Goal: Navigation & Orientation: Find specific page/section

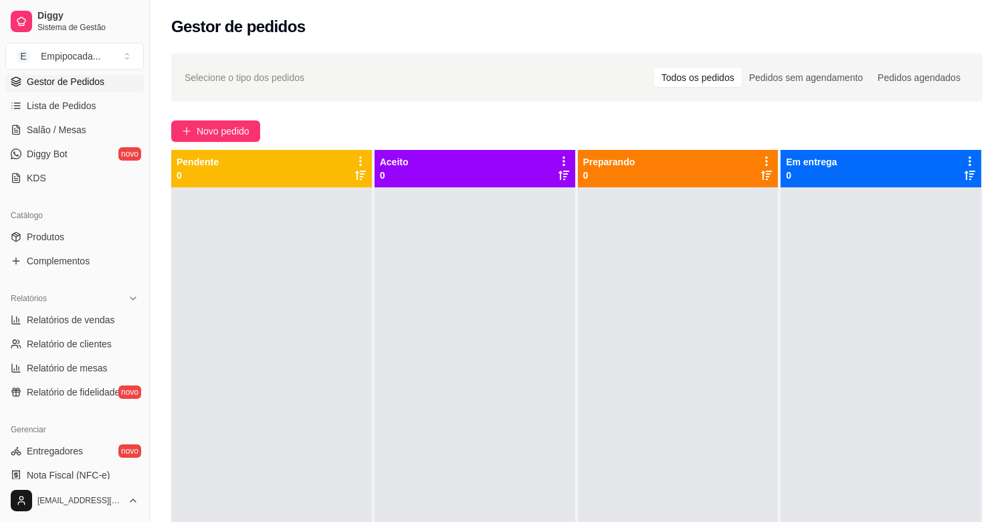
scroll to position [223, 0]
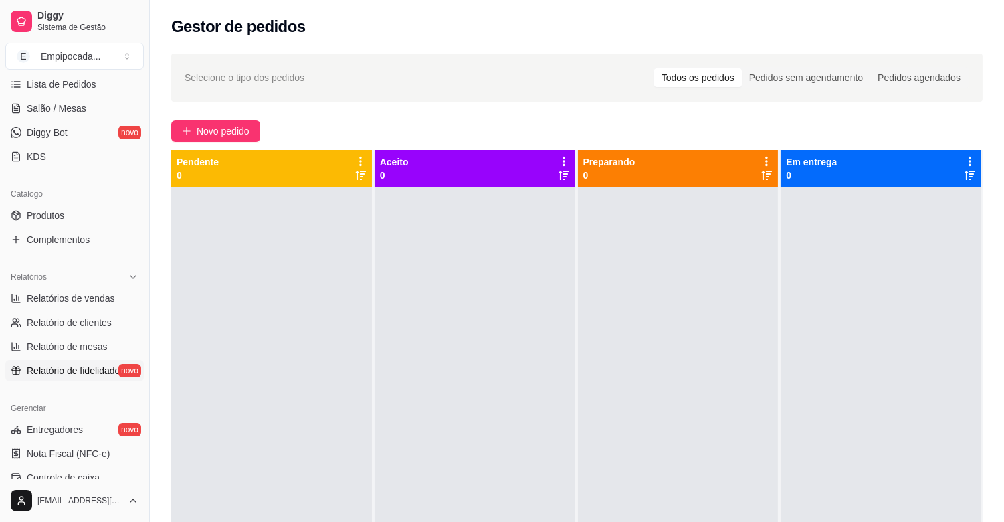
click at [110, 365] on span "Relatório de fidelidade" at bounding box center [73, 370] width 93 height 13
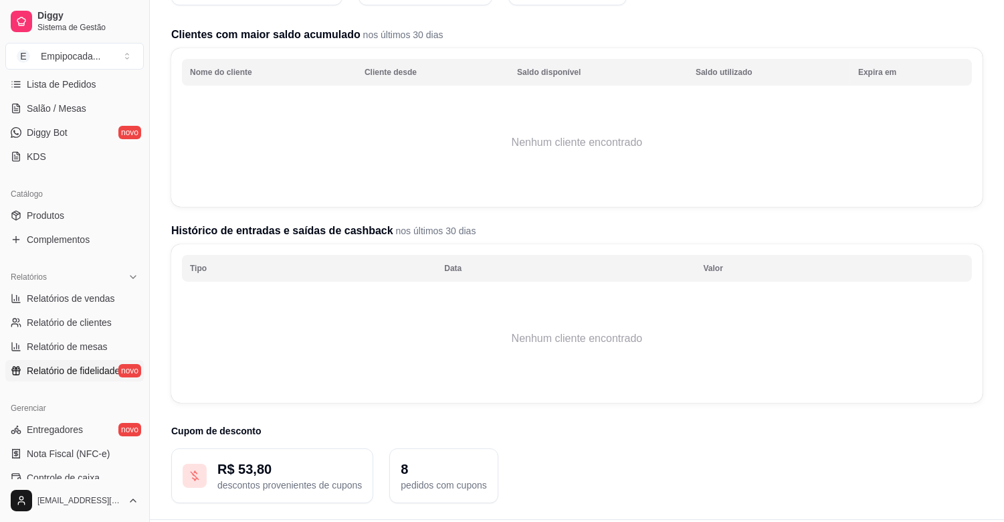
scroll to position [184, 0]
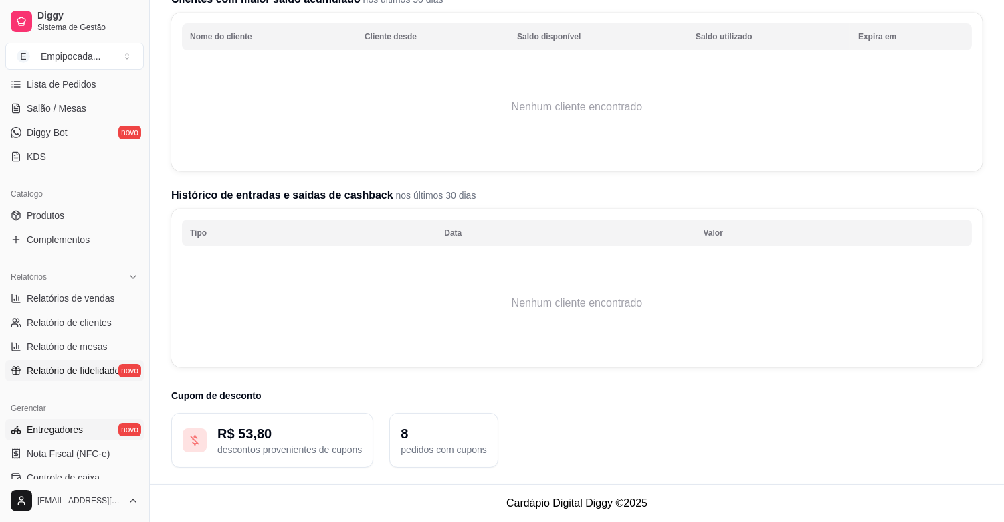
click at [105, 431] on link "Entregadores novo" at bounding box center [74, 429] width 138 height 21
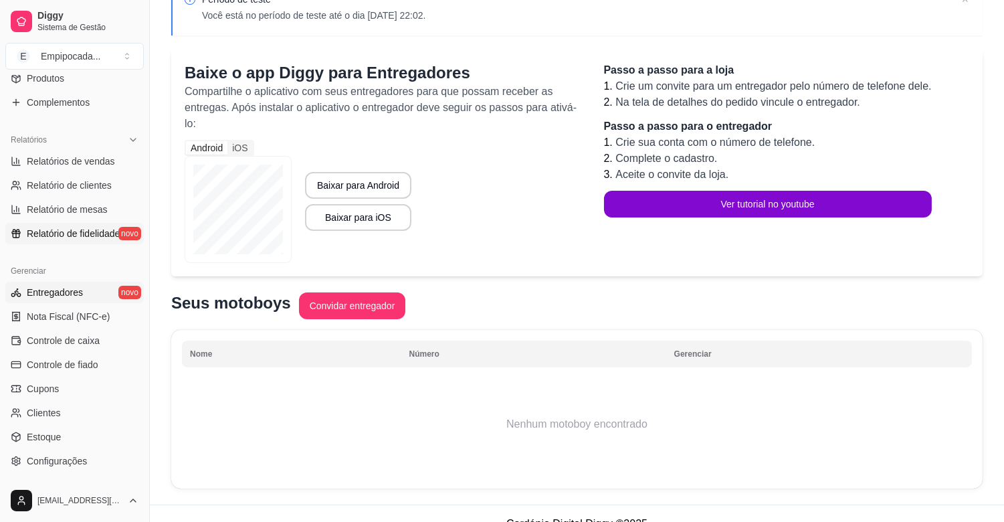
scroll to position [371, 0]
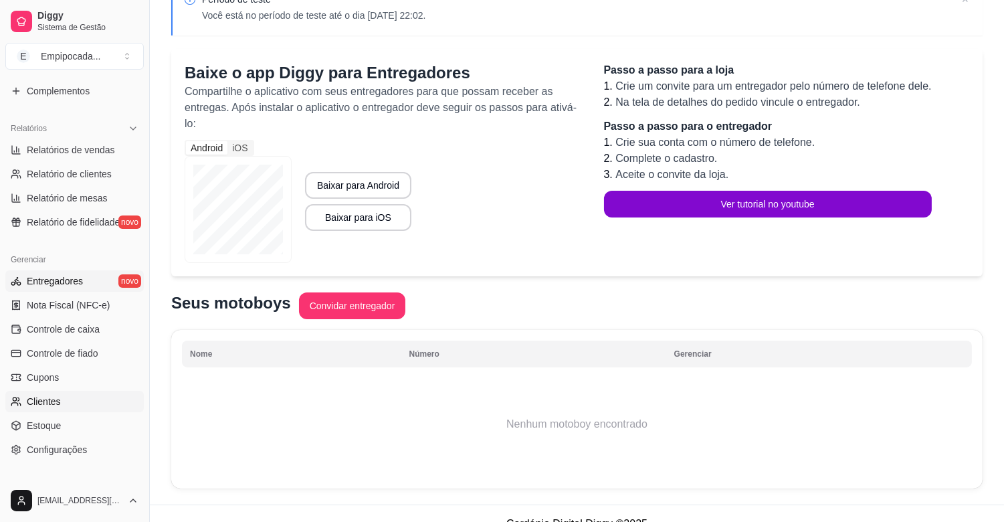
click at [72, 403] on link "Clientes" at bounding box center [74, 401] width 138 height 21
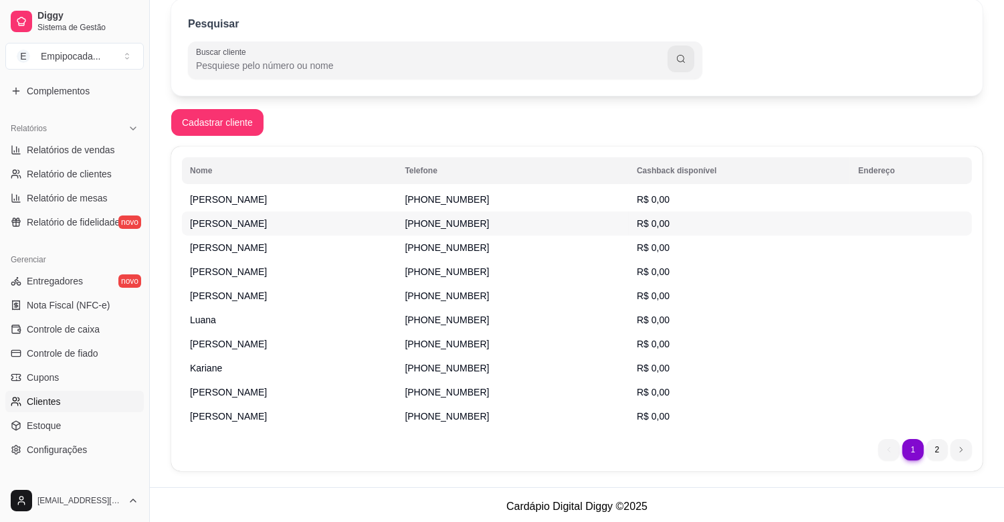
scroll to position [127, 0]
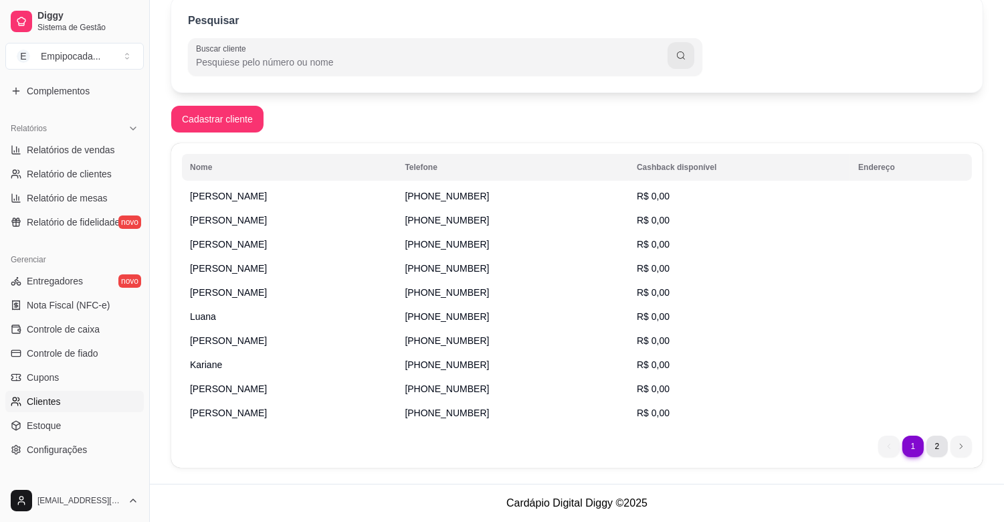
click at [937, 444] on li "2" at bounding box center [936, 445] width 21 height 21
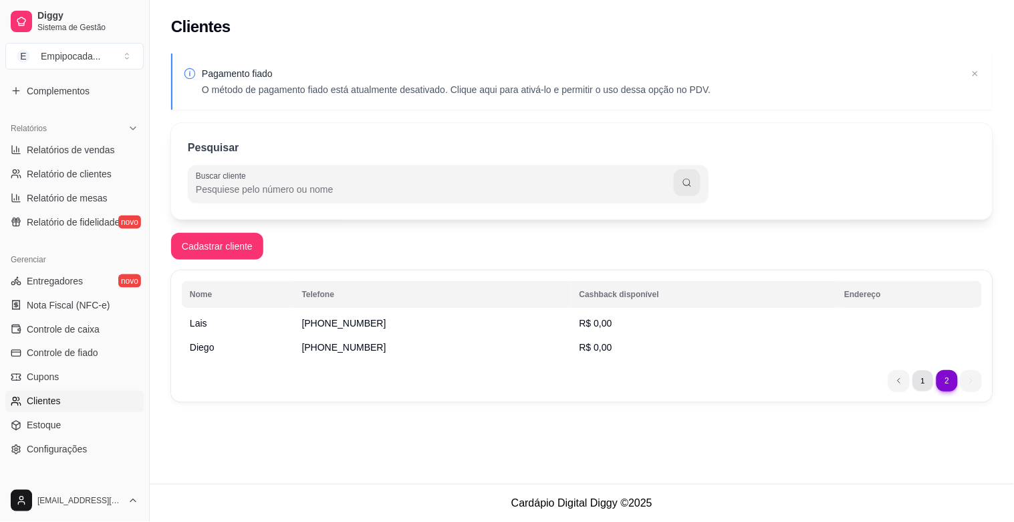
click at [920, 374] on li "1" at bounding box center [923, 380] width 21 height 21
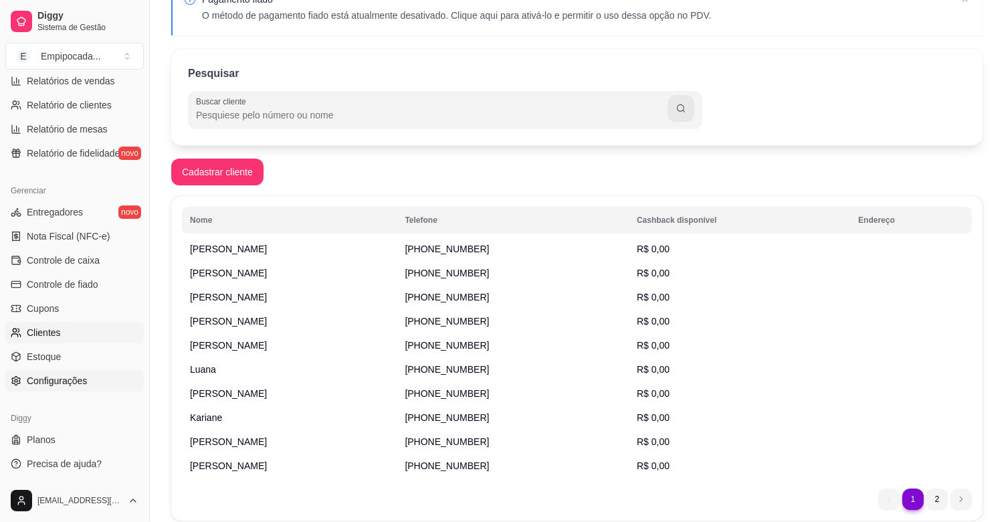
scroll to position [127, 0]
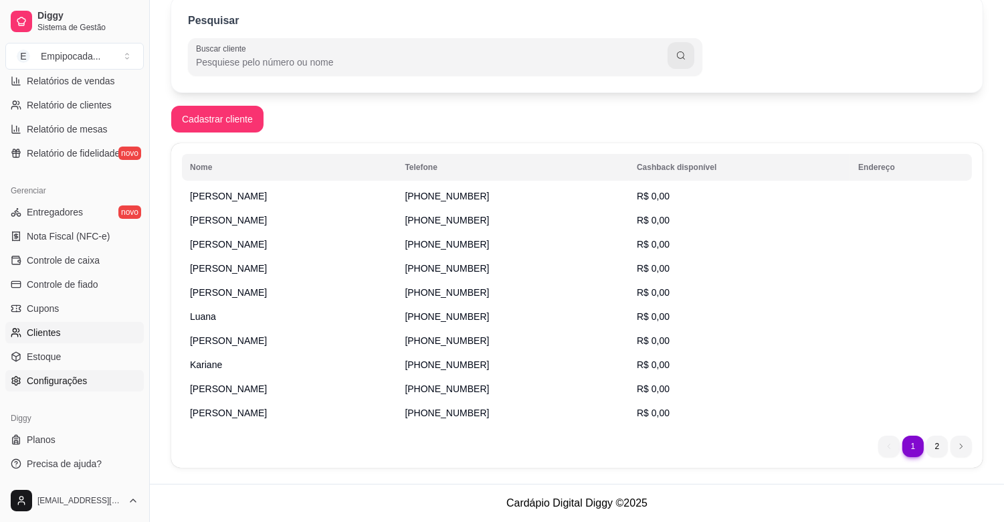
click at [82, 378] on span "Configurações" at bounding box center [57, 380] width 60 height 13
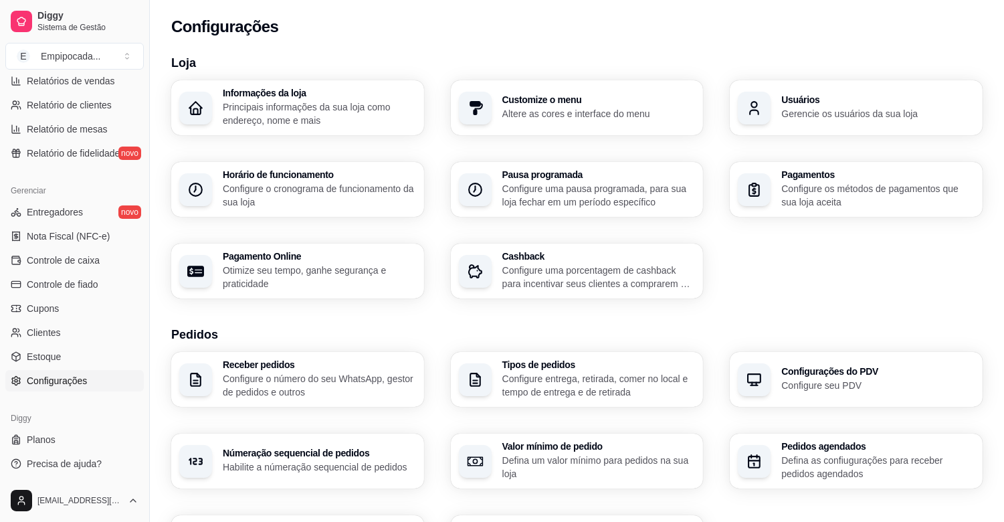
click at [832, 211] on div "Pagamentos Configure os métodos de pagamentos que sua loja aceita" at bounding box center [856, 189] width 253 height 55
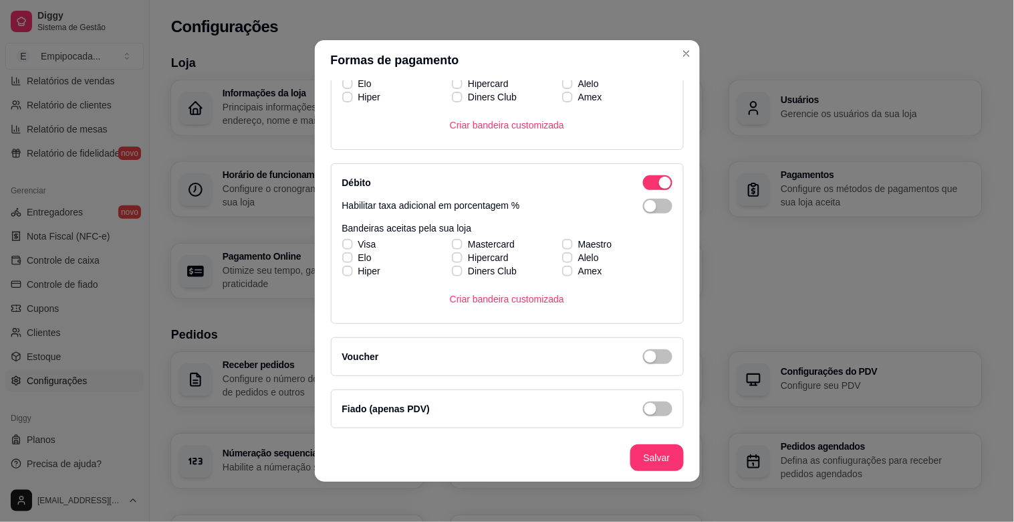
scroll to position [3, 0]
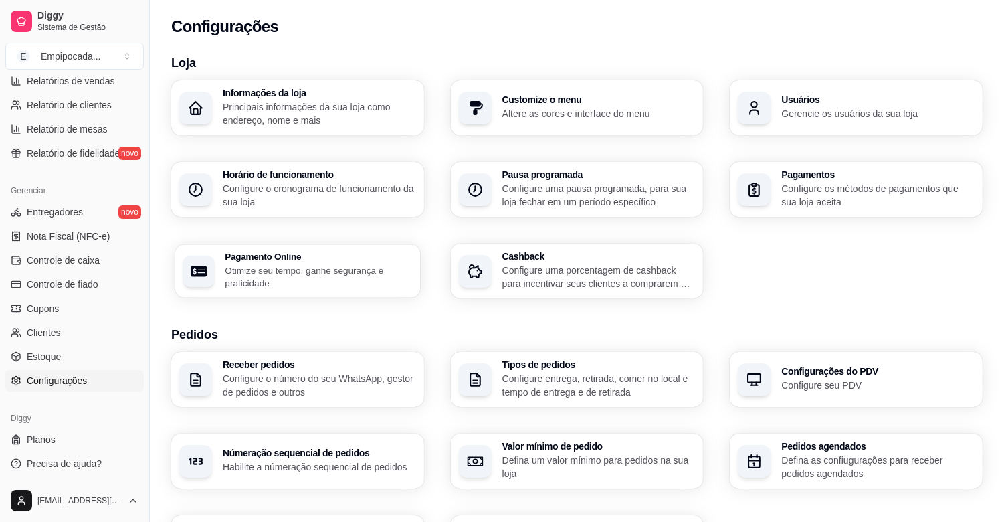
click at [363, 273] on p "Otimize seu tempo, ganhe segurança e praticidade" at bounding box center [318, 276] width 187 height 26
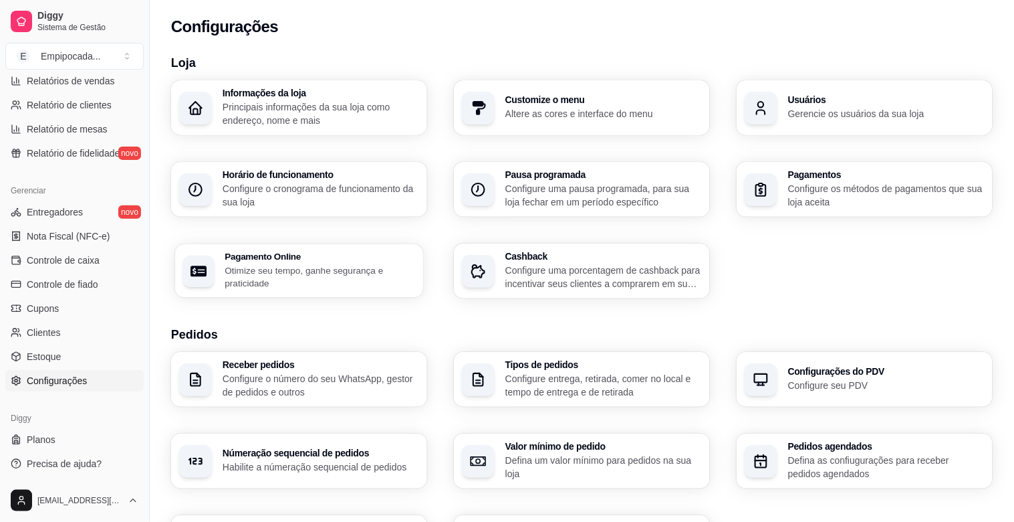
select select "4.98"
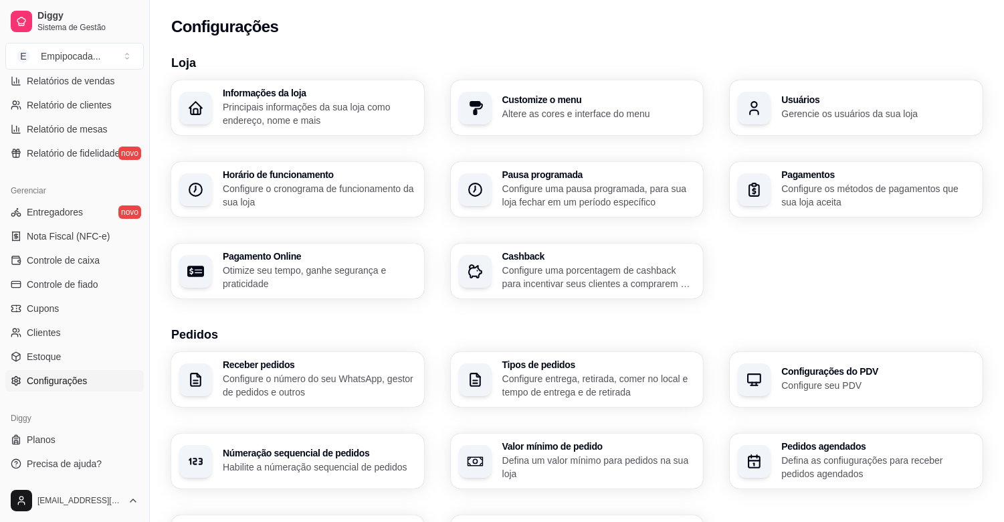
scroll to position [74, 0]
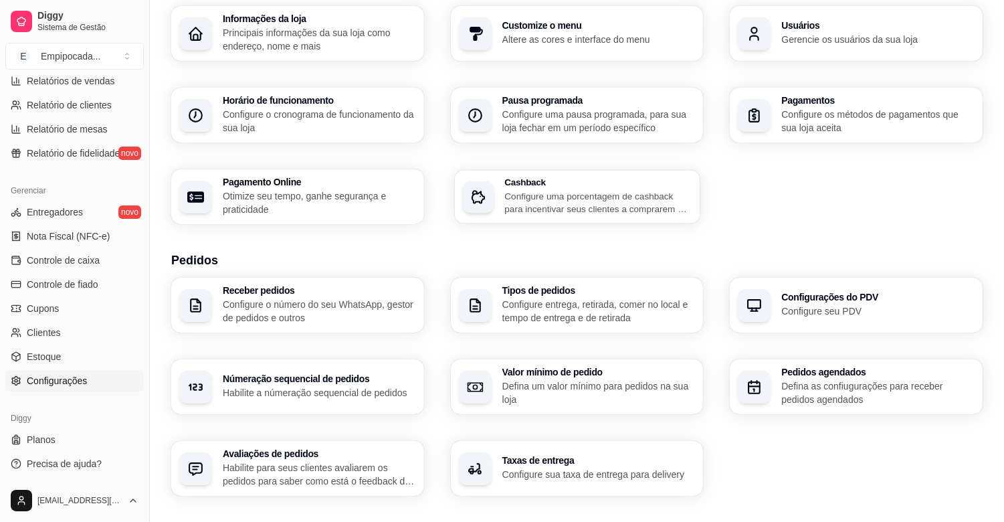
click at [613, 216] on div "Cashback Configure uma porcentagem de cashback para incentivar seus clientes a …" at bounding box center [576, 196] width 245 height 53
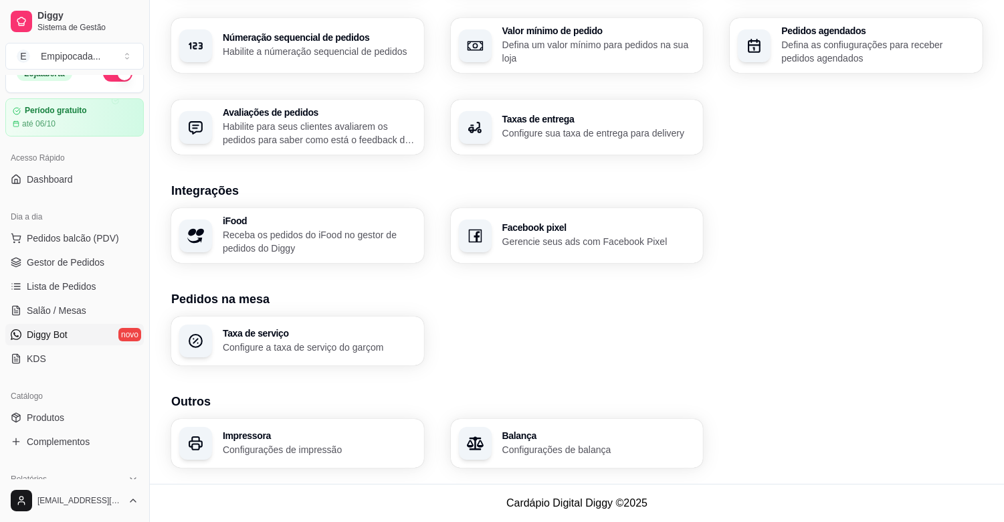
scroll to position [0, 0]
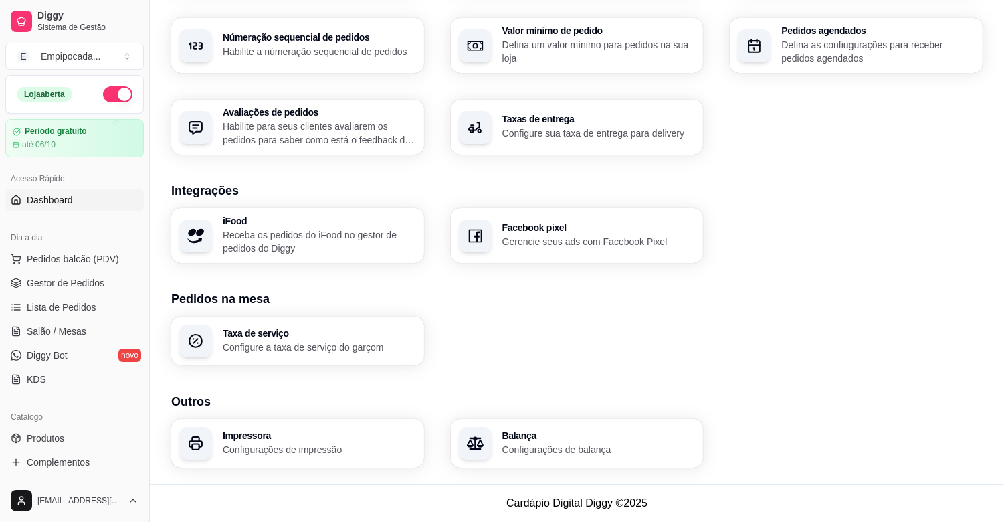
click at [76, 204] on link "Dashboard" at bounding box center [74, 199] width 138 height 21
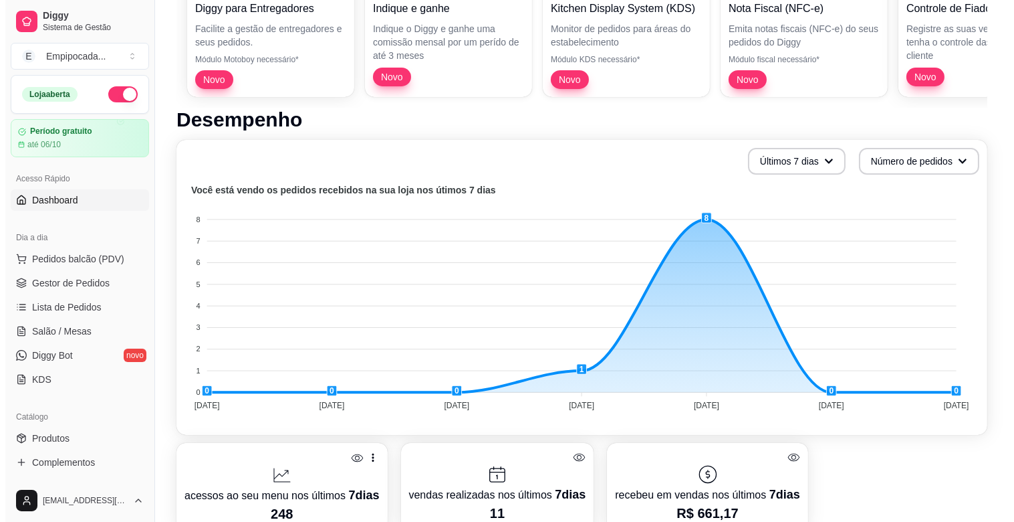
scroll to position [445, 0]
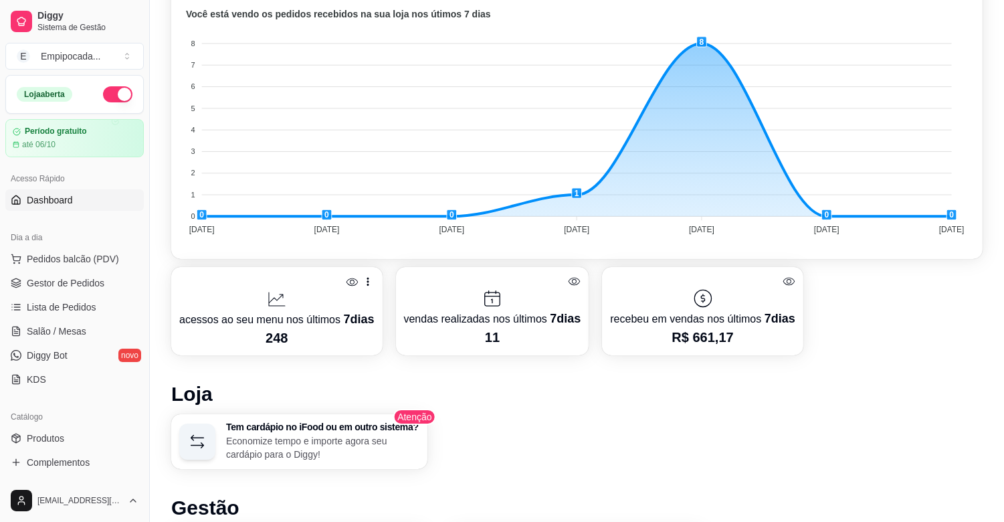
click at [292, 324] on p "acessos ao seu menu nos últimos 7 dias" at bounding box center [276, 319] width 195 height 19
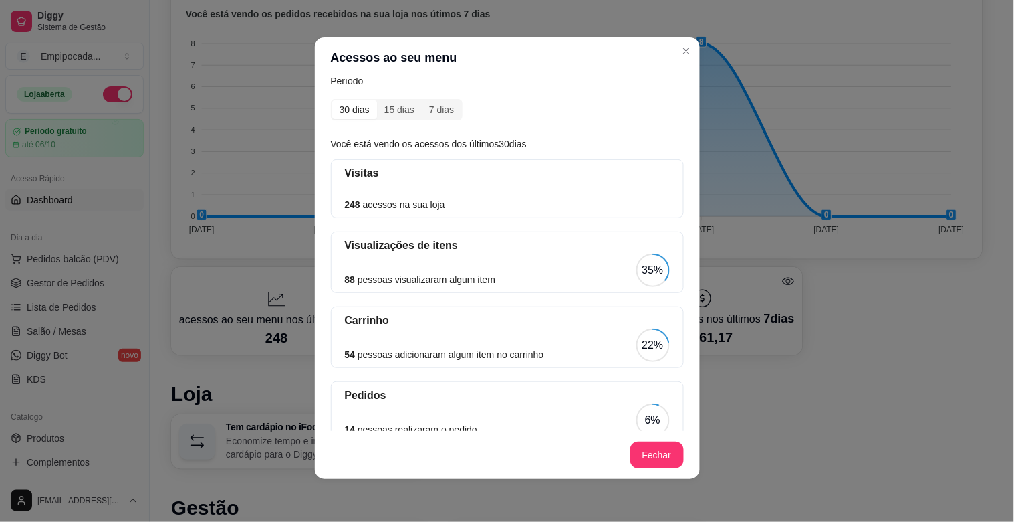
scroll to position [0, 0]
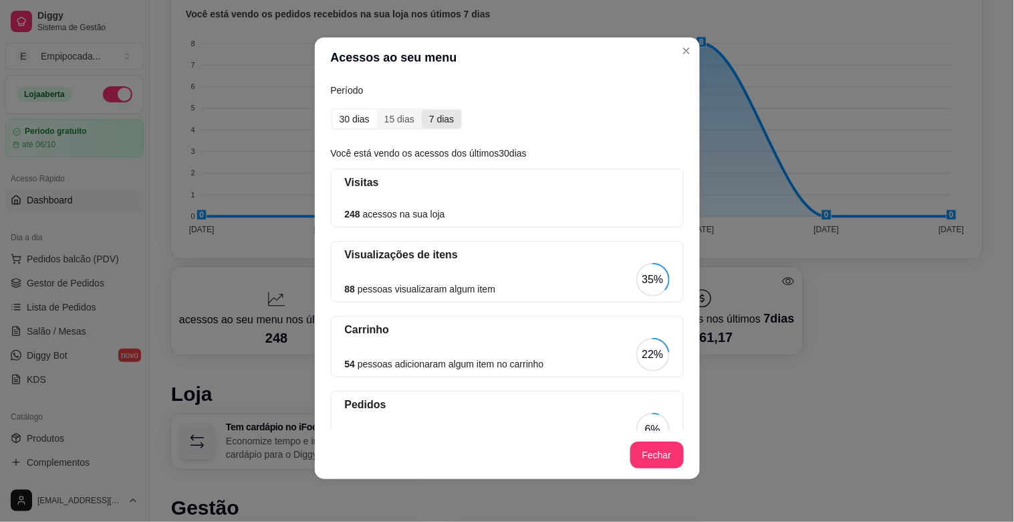
click at [442, 118] on div "7 dias" at bounding box center [441, 119] width 39 height 19
click at [422, 110] on input "7 dias" at bounding box center [422, 110] width 0 height 0
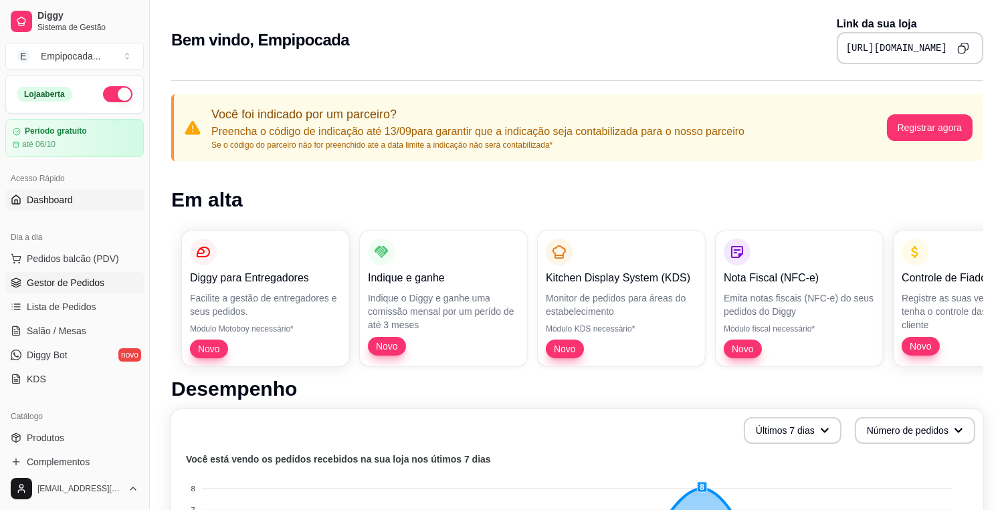
click at [68, 282] on span "Gestor de Pedidos" at bounding box center [66, 282] width 78 height 13
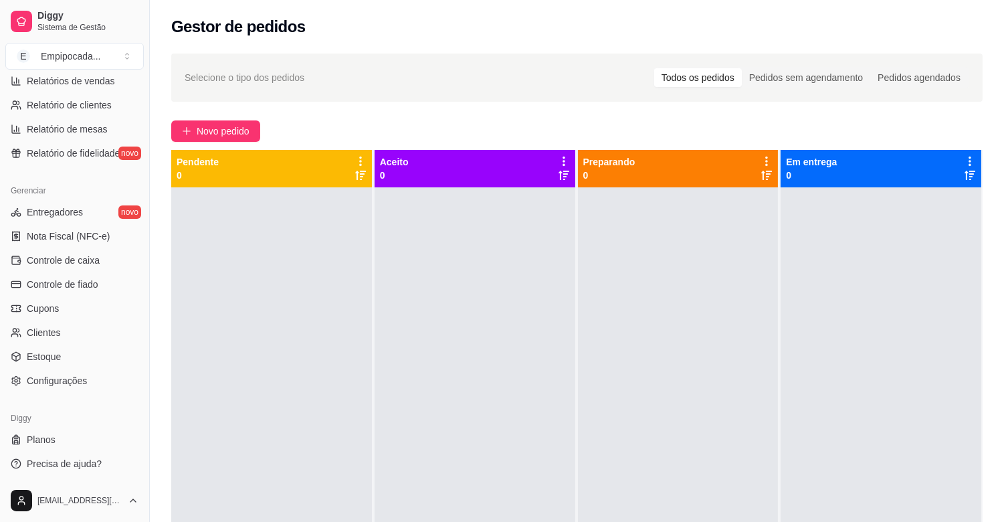
scroll to position [74, 0]
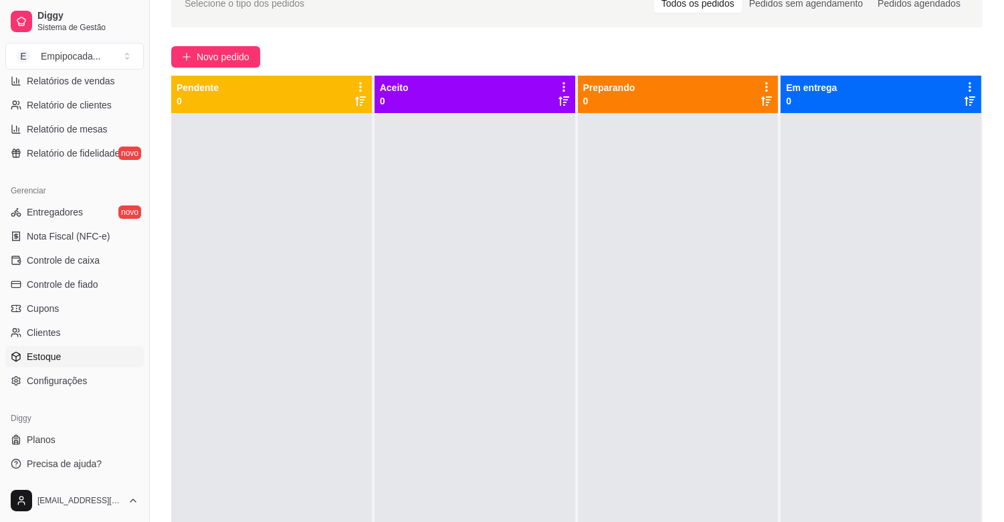
click at [78, 354] on link "Estoque" at bounding box center [74, 356] width 138 height 21
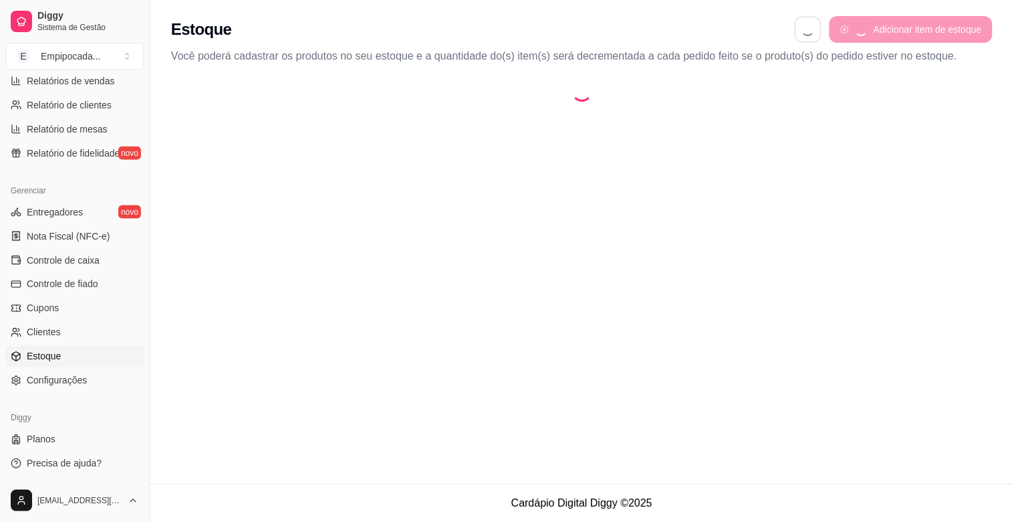
select select "QUANTITY_ORDER"
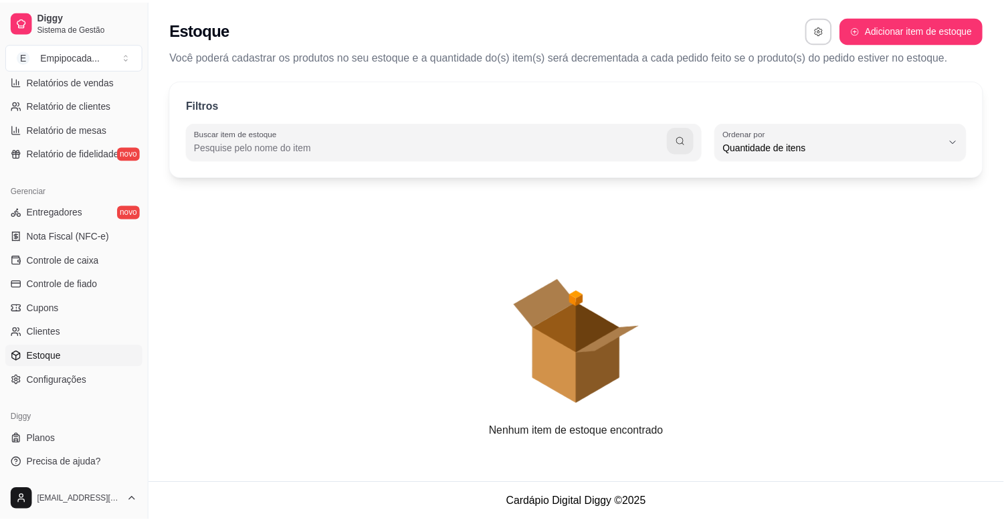
scroll to position [12, 0]
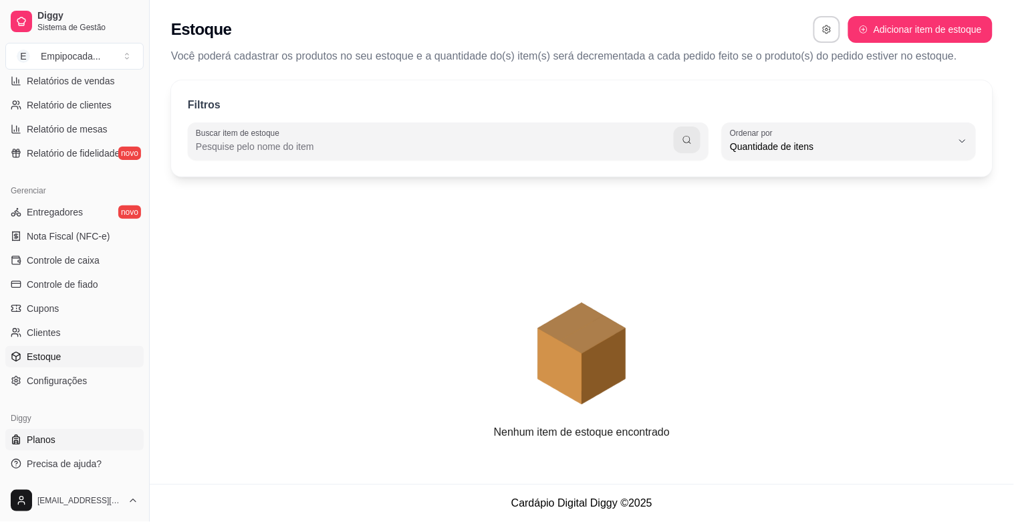
click at [74, 435] on link "Planos" at bounding box center [74, 439] width 138 height 21
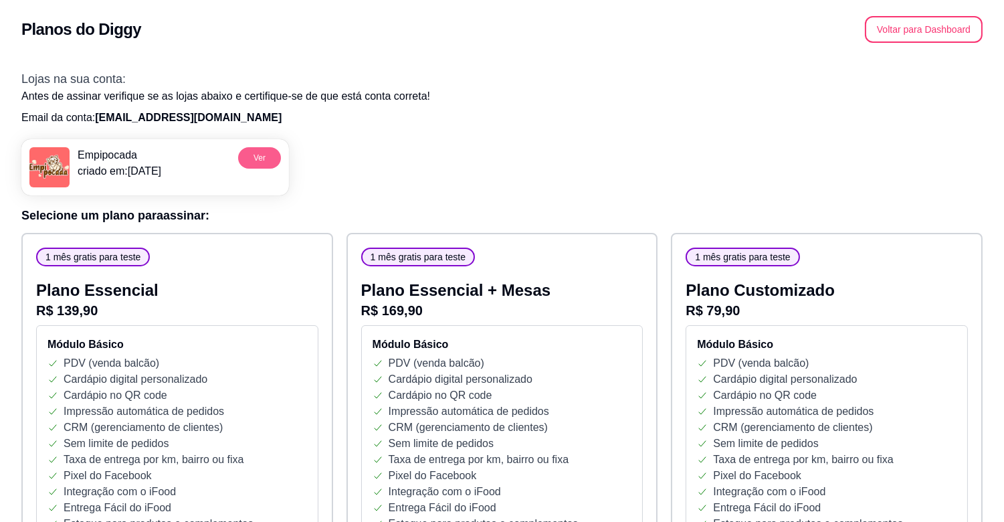
click at [257, 151] on button "Ver" at bounding box center [259, 157] width 43 height 21
click at [938, 36] on button "Voltar para Dashboard" at bounding box center [924, 30] width 114 height 26
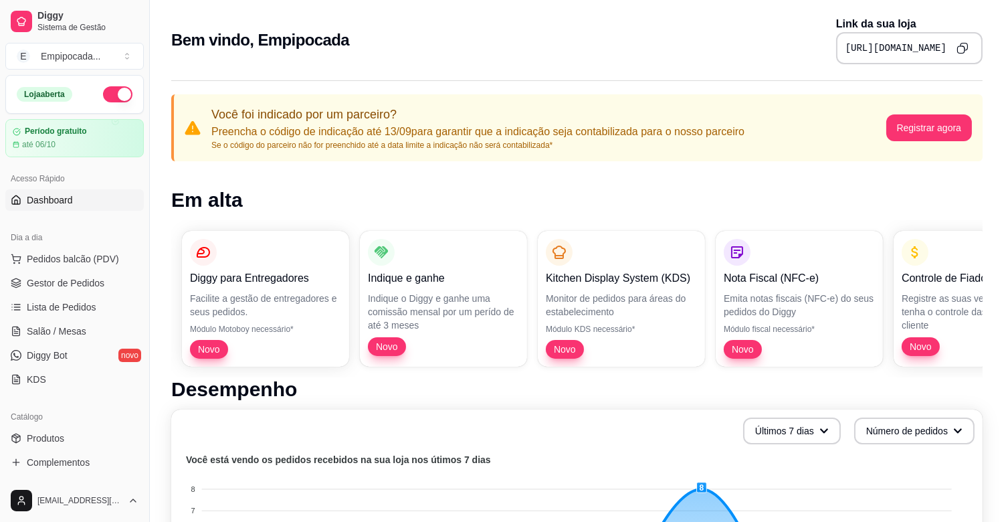
click at [68, 264] on span "Pedidos balcão (PDV)" at bounding box center [73, 258] width 92 height 13
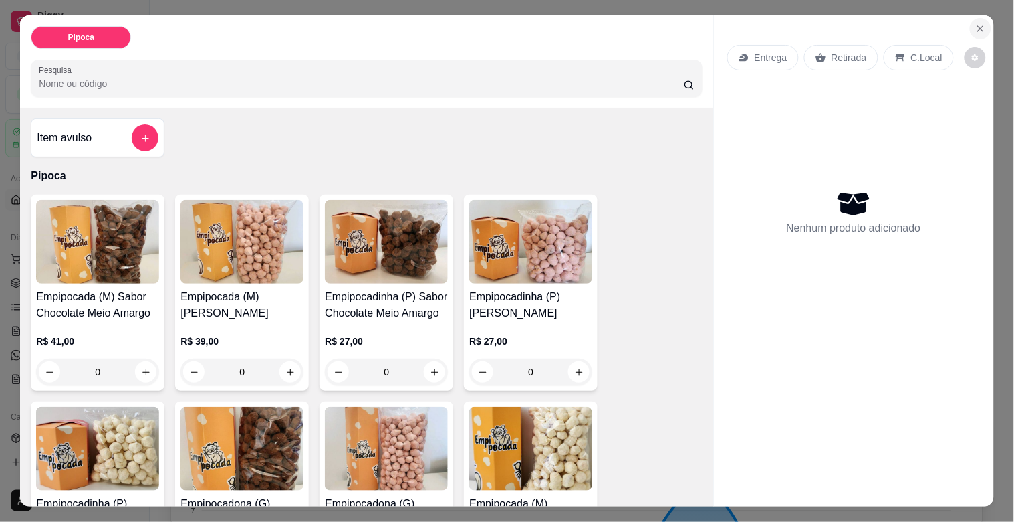
click at [977, 23] on icon "Close" at bounding box center [981, 28] width 11 height 11
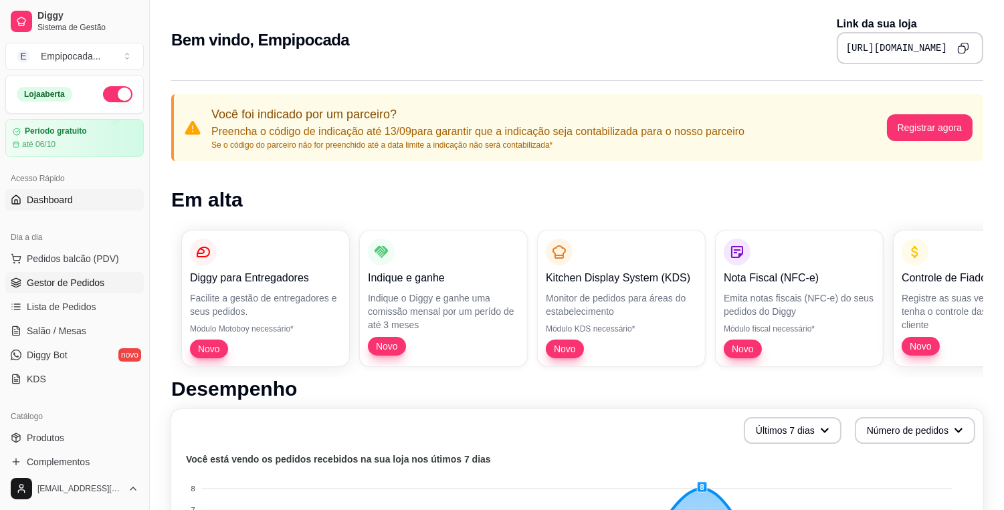
click at [78, 291] on link "Gestor de Pedidos" at bounding box center [74, 282] width 138 height 21
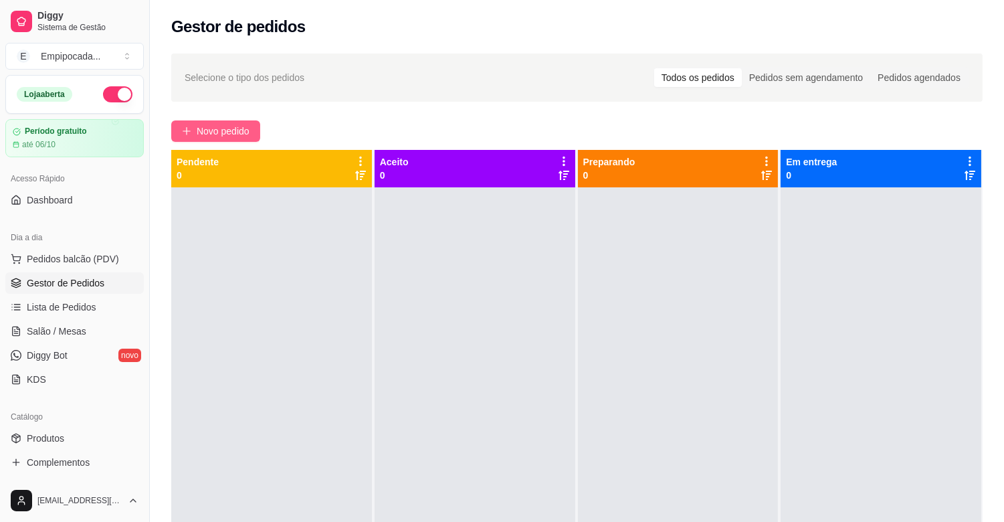
click at [209, 129] on span "Novo pedido" at bounding box center [223, 131] width 53 height 15
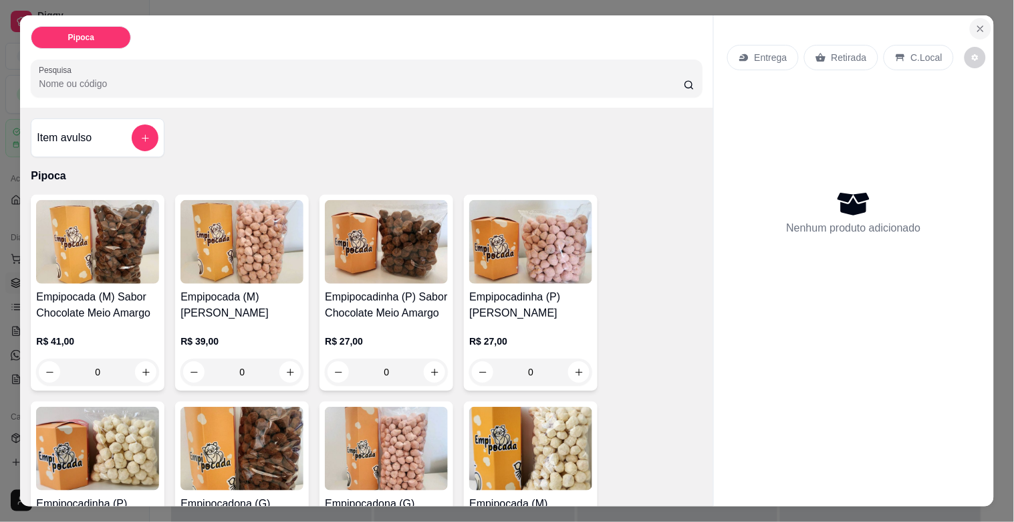
click at [977, 23] on icon "Close" at bounding box center [981, 28] width 11 height 11
